Goal: Information Seeking & Learning: Learn about a topic

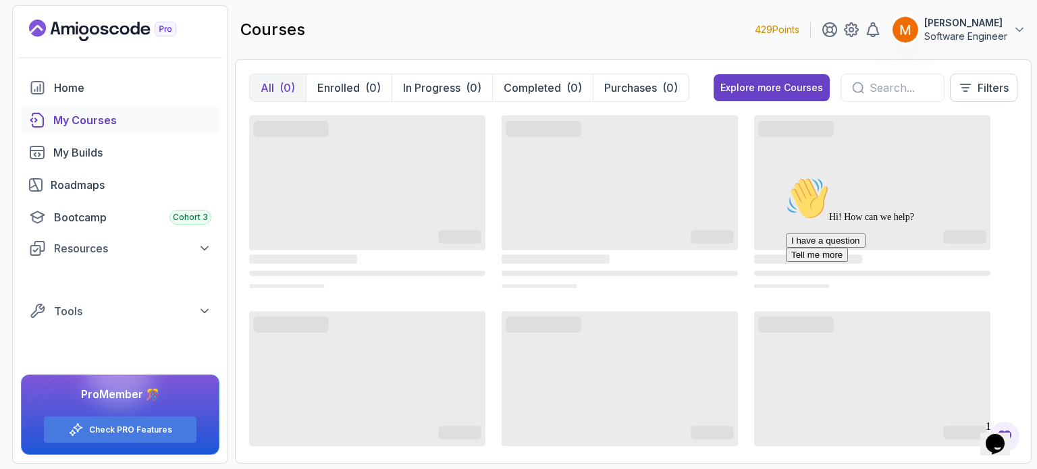
click at [786, 177] on icon "Chat attention grabber" at bounding box center [786, 177] width 0 height 0
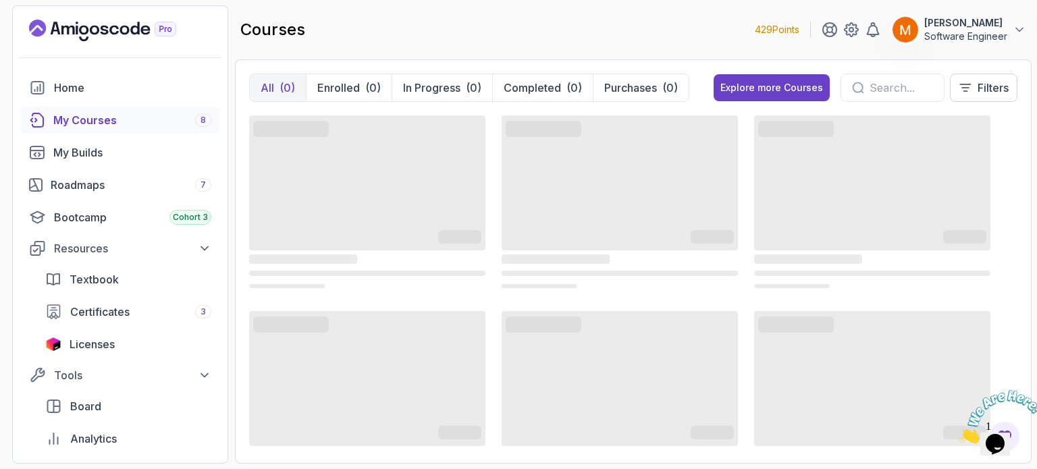
click at [959, 434] on icon "Close" at bounding box center [959, 439] width 0 height 11
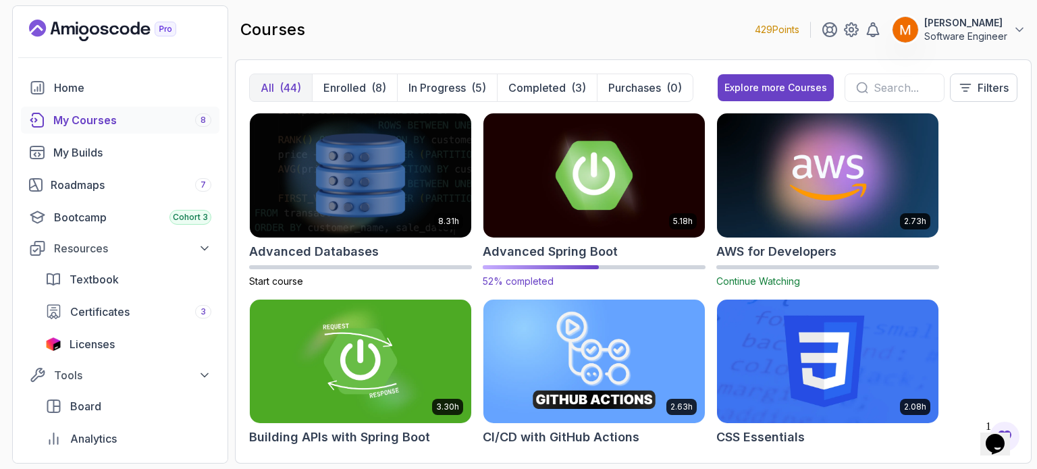
click at [528, 251] on h2 "Advanced Spring Boot" at bounding box center [550, 251] width 135 height 19
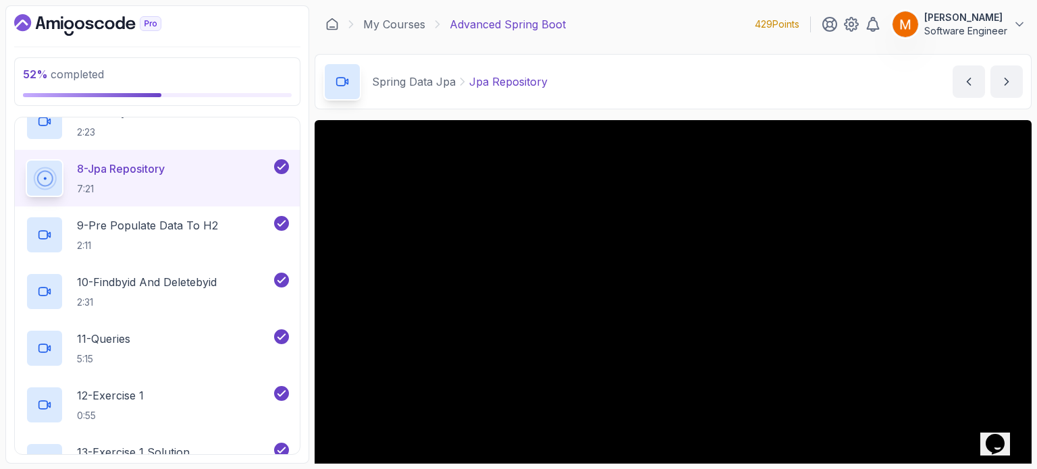
scroll to position [153, 0]
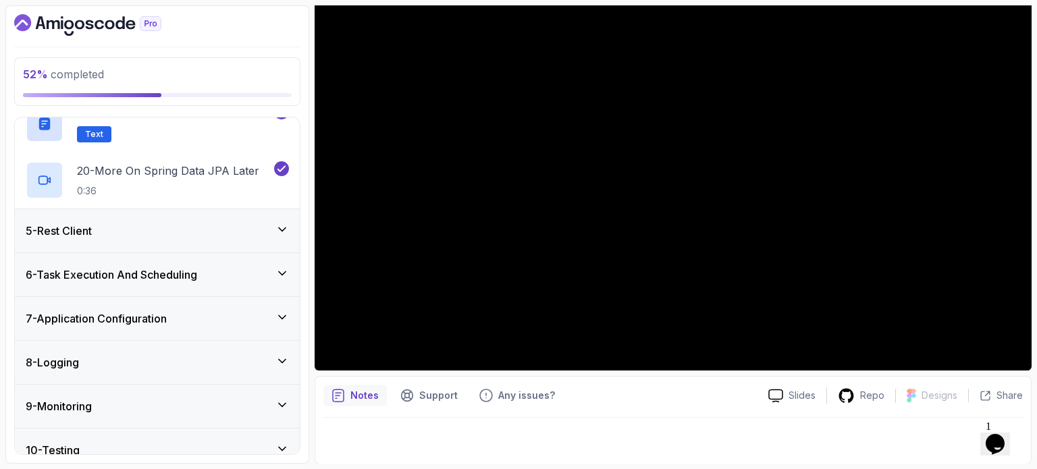
click at [92, 236] on h3 "5 - Rest Client" at bounding box center [59, 231] width 66 height 16
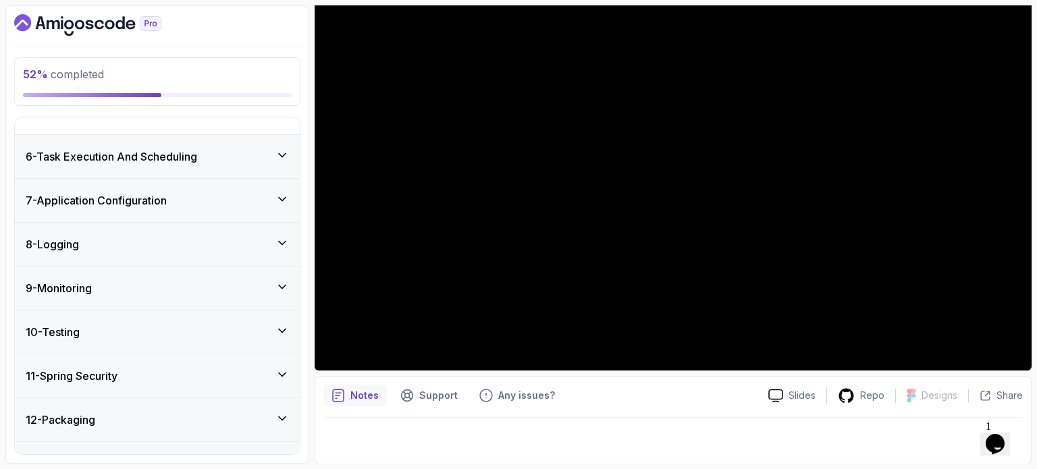
scroll to position [797, 0]
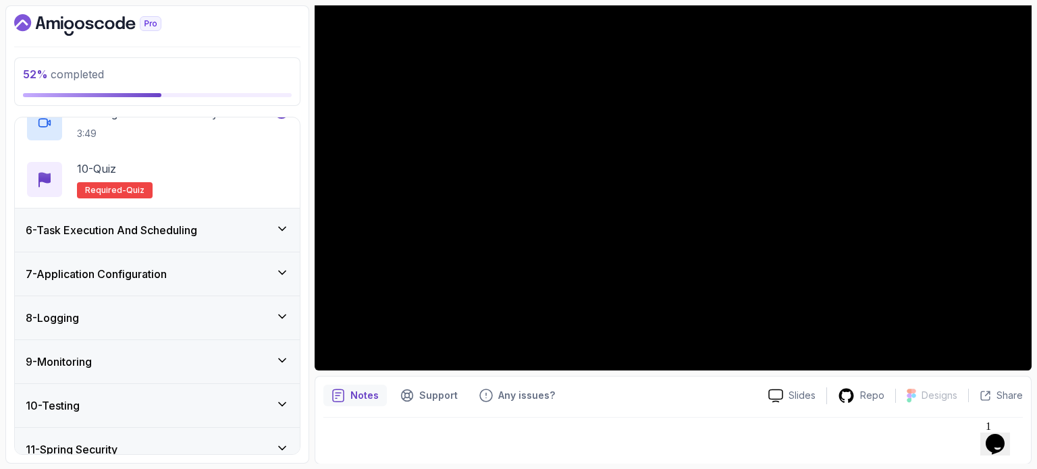
click at [141, 243] on div "6 - Task Execution And Scheduling" at bounding box center [157, 230] width 285 height 43
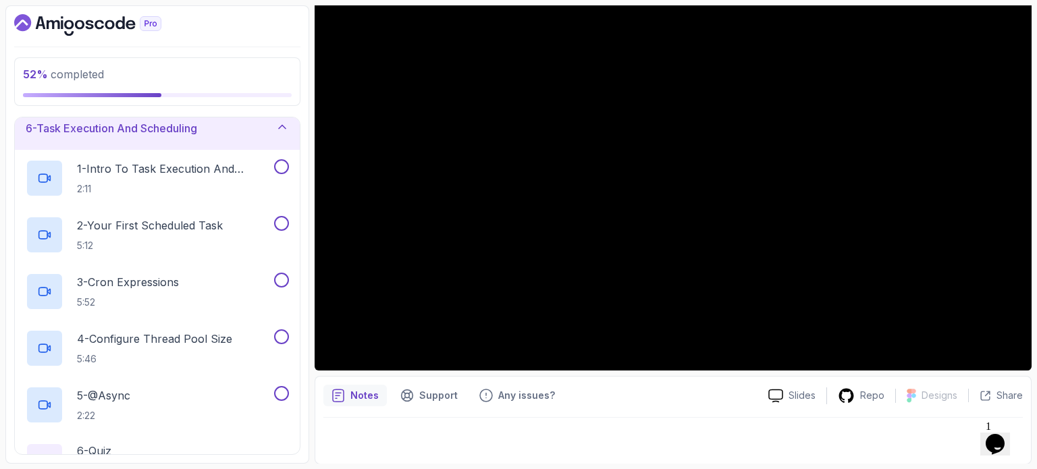
scroll to position [156, 0]
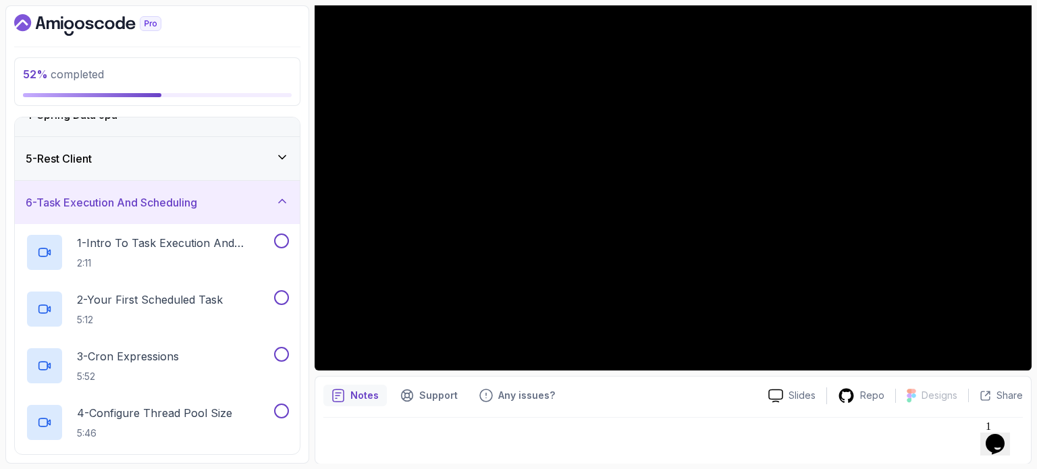
click at [139, 209] on h3 "6 - Task Execution And Scheduling" at bounding box center [111, 202] width 171 height 16
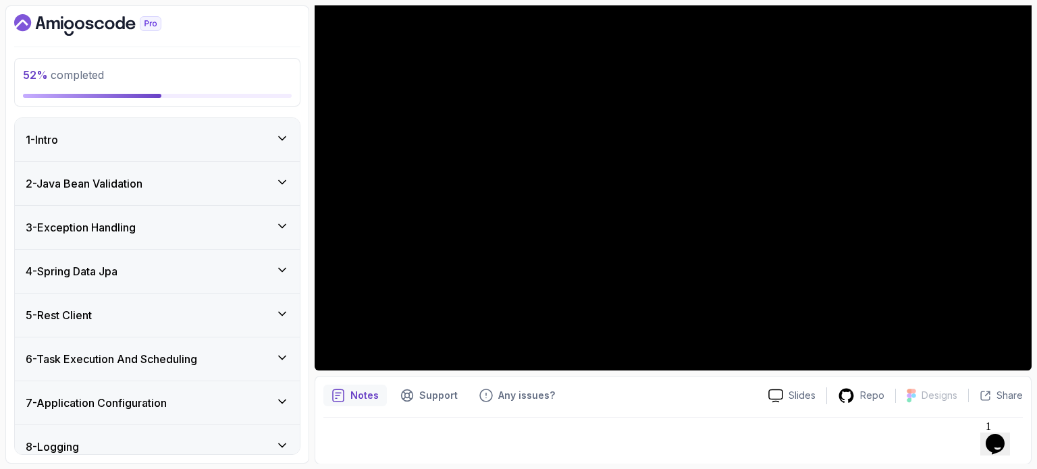
scroll to position [1, 0]
click at [118, 307] on div "5 - Rest Client" at bounding box center [157, 314] width 263 height 16
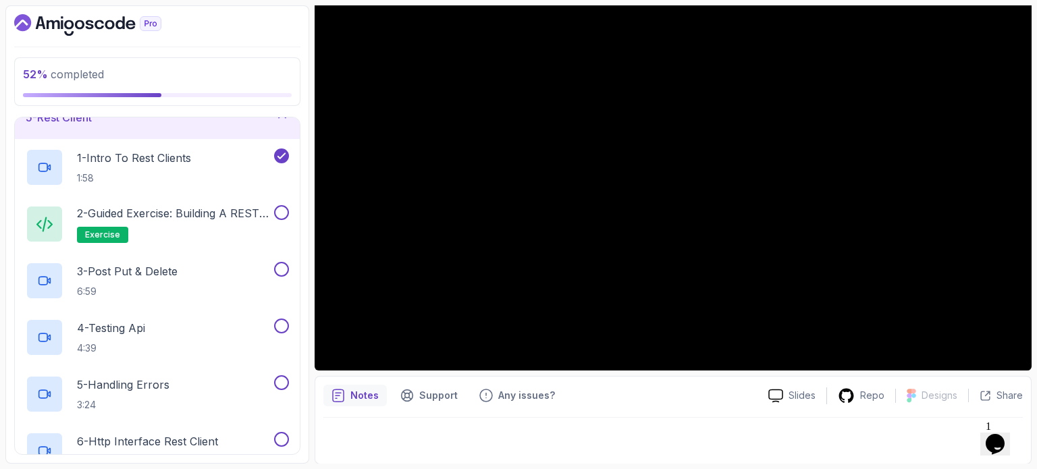
scroll to position [198, 0]
click at [213, 207] on p "2 - Guided Exercise: Building a REST Client" at bounding box center [174, 212] width 194 height 16
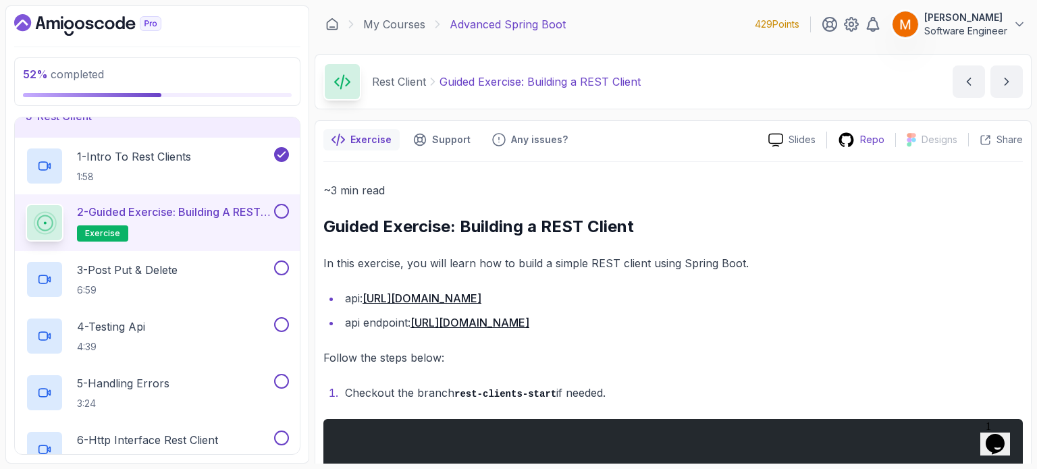
click at [871, 144] on p "Repo" at bounding box center [872, 140] width 24 height 14
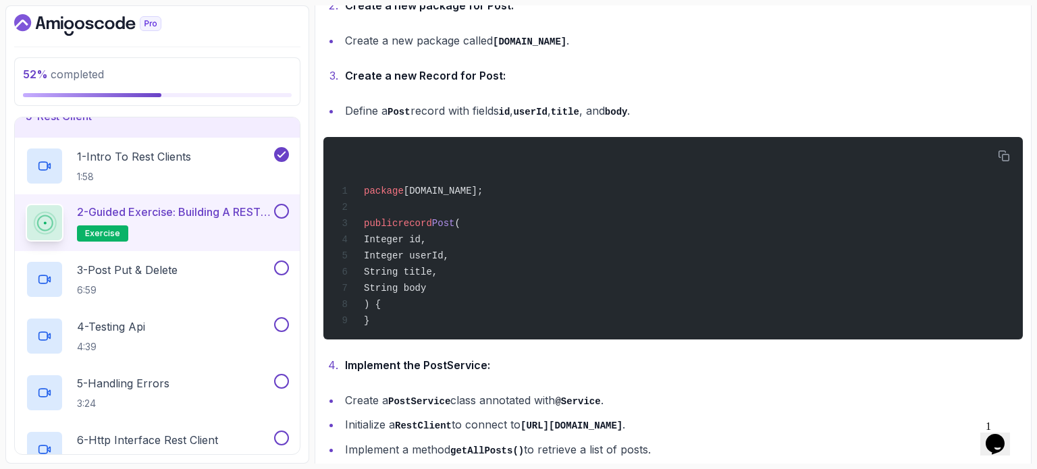
scroll to position [513, 0]
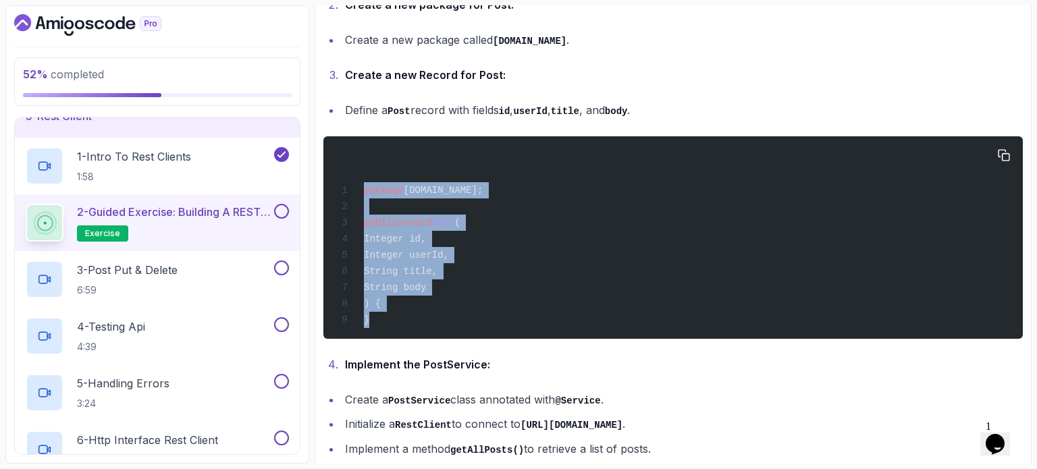
drag, startPoint x: 375, startPoint y: 314, endPoint x: 348, endPoint y: 180, distance: 137.0
click at [348, 180] on div "package [DOMAIN_NAME]; public record Post ( Integer id, Integer userId, String …" at bounding box center [673, 237] width 678 height 186
copy code "package [DOMAIN_NAME]; public record Post ( Integer id, Integer userId, String …"
click at [537, 259] on div "package [DOMAIN_NAME]; public record Post ( Integer id, Integer userId, String …" at bounding box center [673, 237] width 678 height 186
drag, startPoint x: 371, startPoint y: 321, endPoint x: 361, endPoint y: 227, distance: 93.7
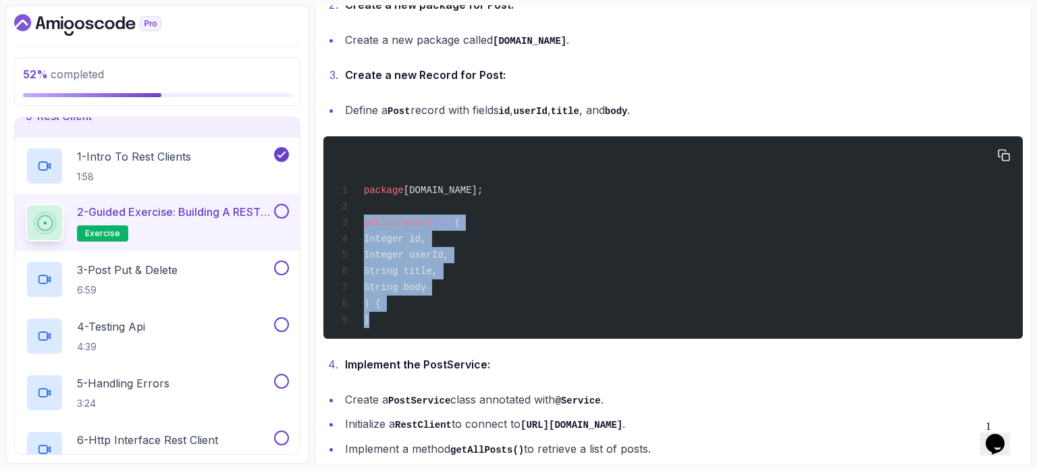
click at [361, 227] on div "package [DOMAIN_NAME]; public record Post ( Integer id, Integer userId, String …" at bounding box center [673, 237] width 678 height 186
copy code "public record Post ( Integer id, Integer userId, String title, String body ) { }"
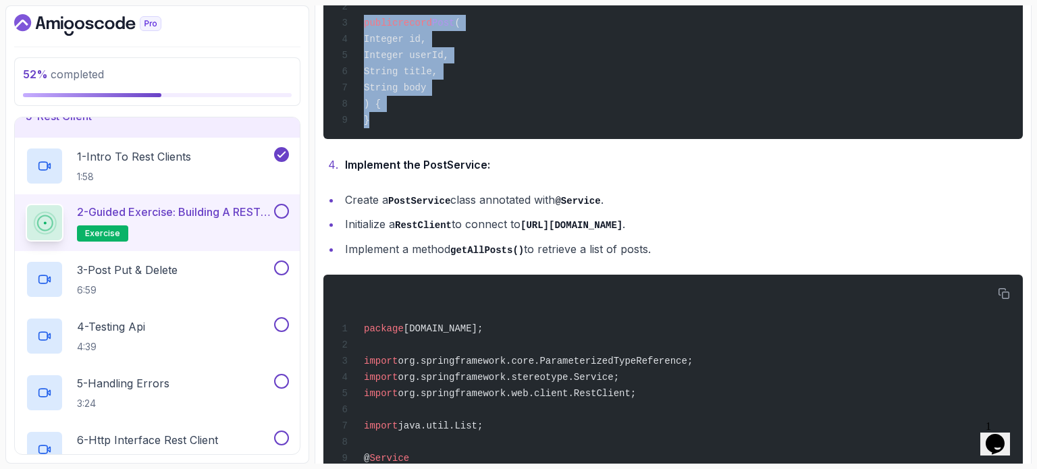
scroll to position [795, 0]
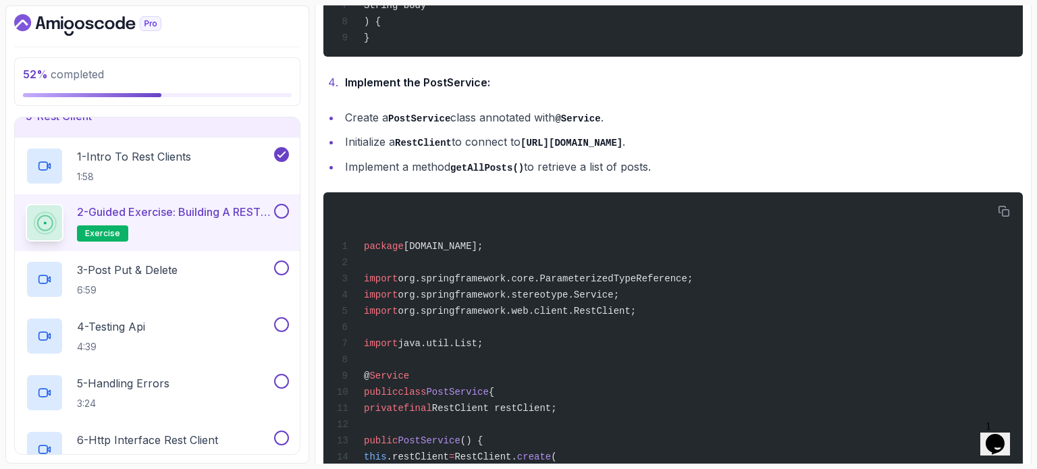
click at [491, 153] on ul "Create a PostService class annotated with @Service . Initialize a RestClient to…" at bounding box center [672, 142] width 699 height 69
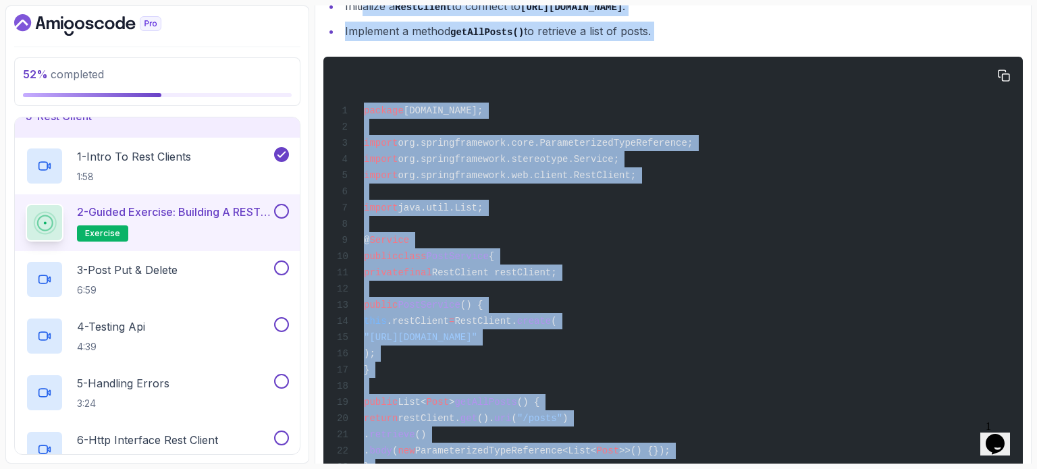
scroll to position [910, 0]
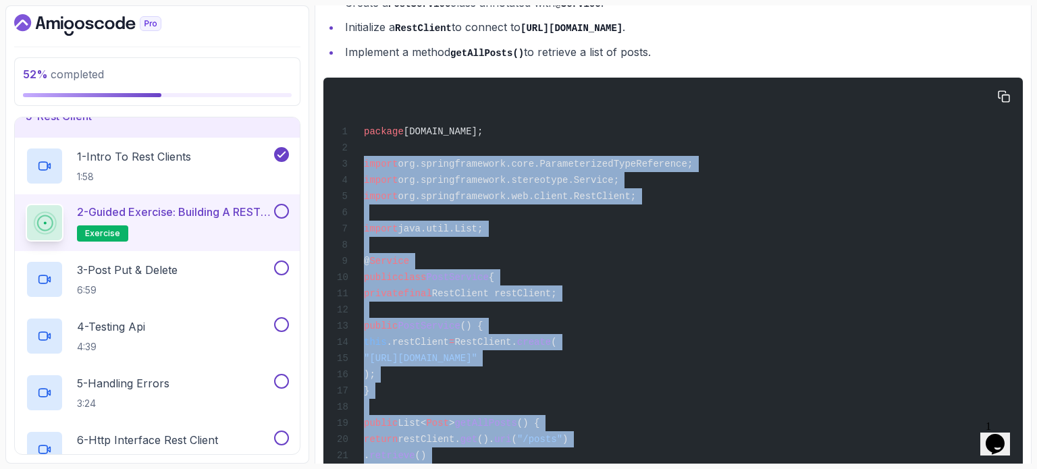
drag, startPoint x: 375, startPoint y: 345, endPoint x: 360, endPoint y: 161, distance: 184.3
click at [360, 161] on div "package [DOMAIN_NAME]; import org.springframework.core.ParameterizedTypeReferen…" at bounding box center [673, 300] width 678 height 429
copy code "import org.springframework.core.ParameterizedTypeReference; import org.springfr…"
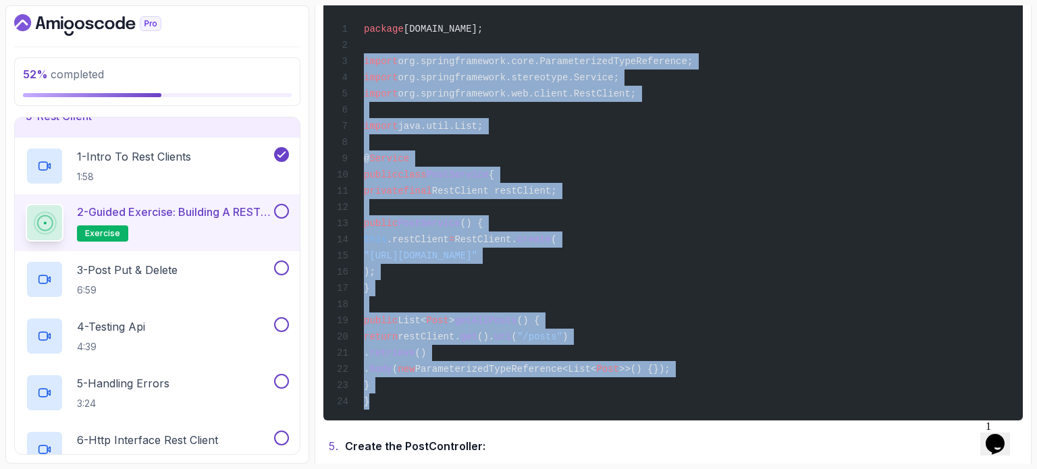
scroll to position [1013, 0]
click at [579, 265] on div "package [DOMAIN_NAME]; import org.springframework.core.ParameterizedTypeReferen…" at bounding box center [673, 197] width 678 height 429
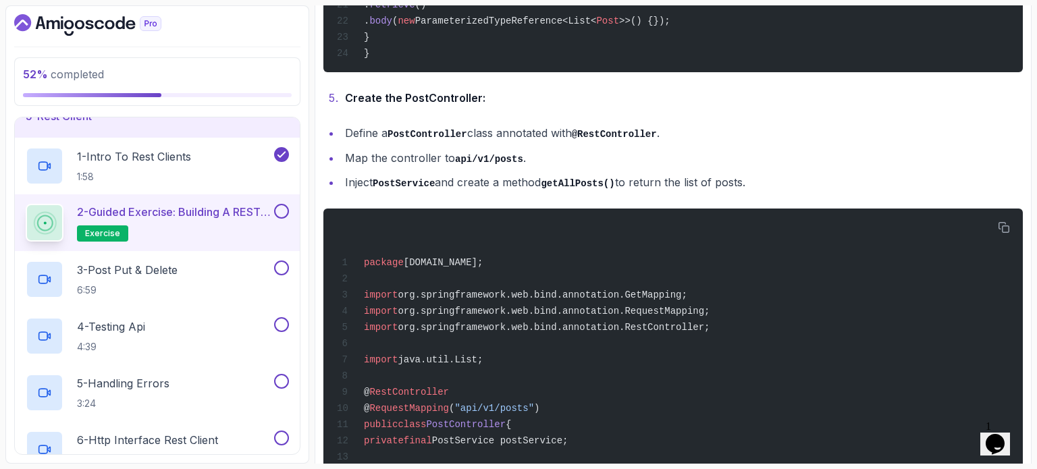
scroll to position [1517, 0]
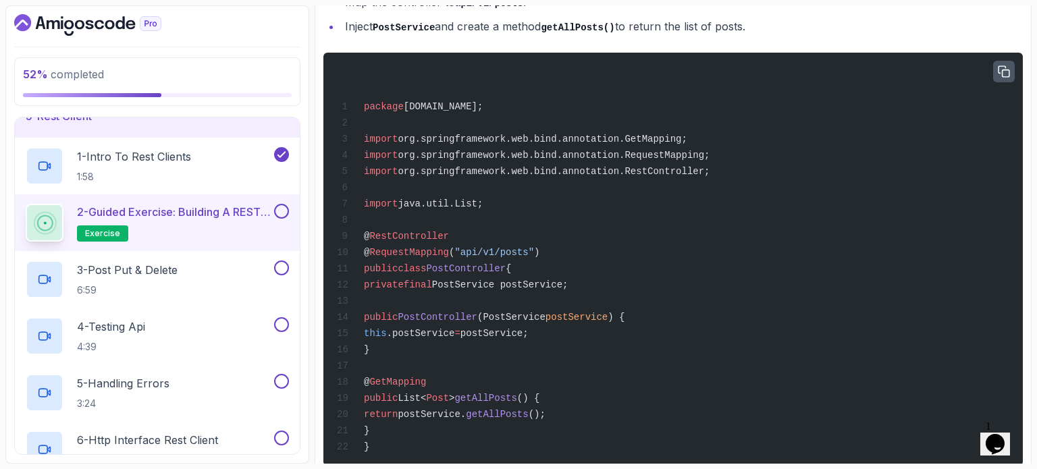
click at [996, 70] on button "button" at bounding box center [1004, 72] width 22 height 22
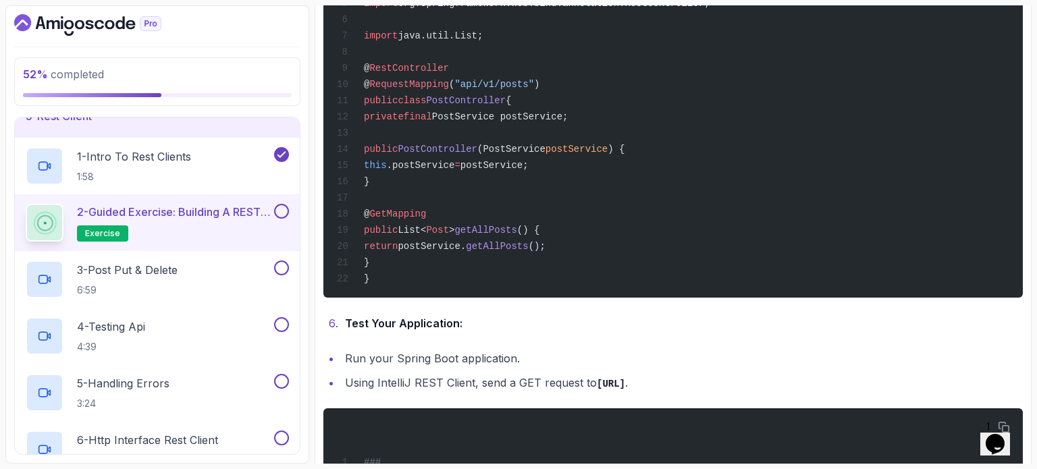
scroll to position [1812, 0]
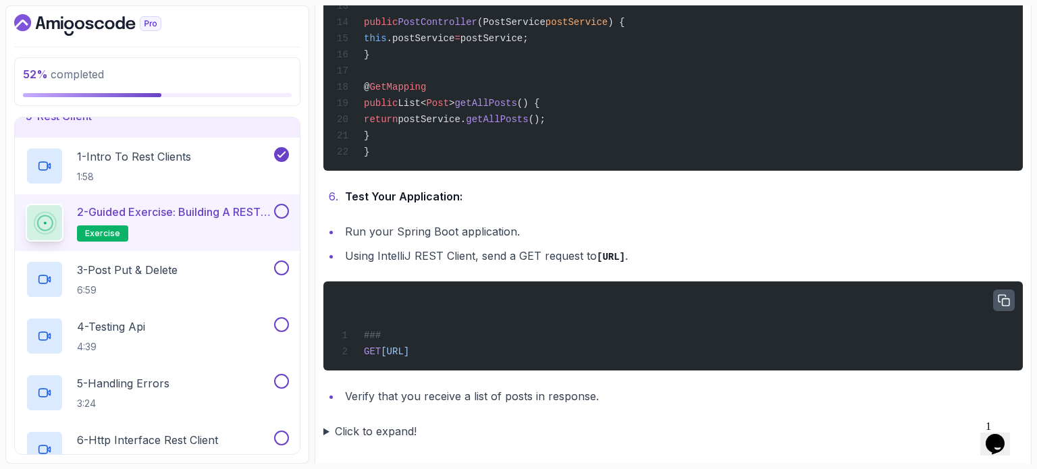
click at [1002, 294] on icon "button" at bounding box center [1004, 300] width 12 height 12
